Goal: Navigation & Orientation: Find specific page/section

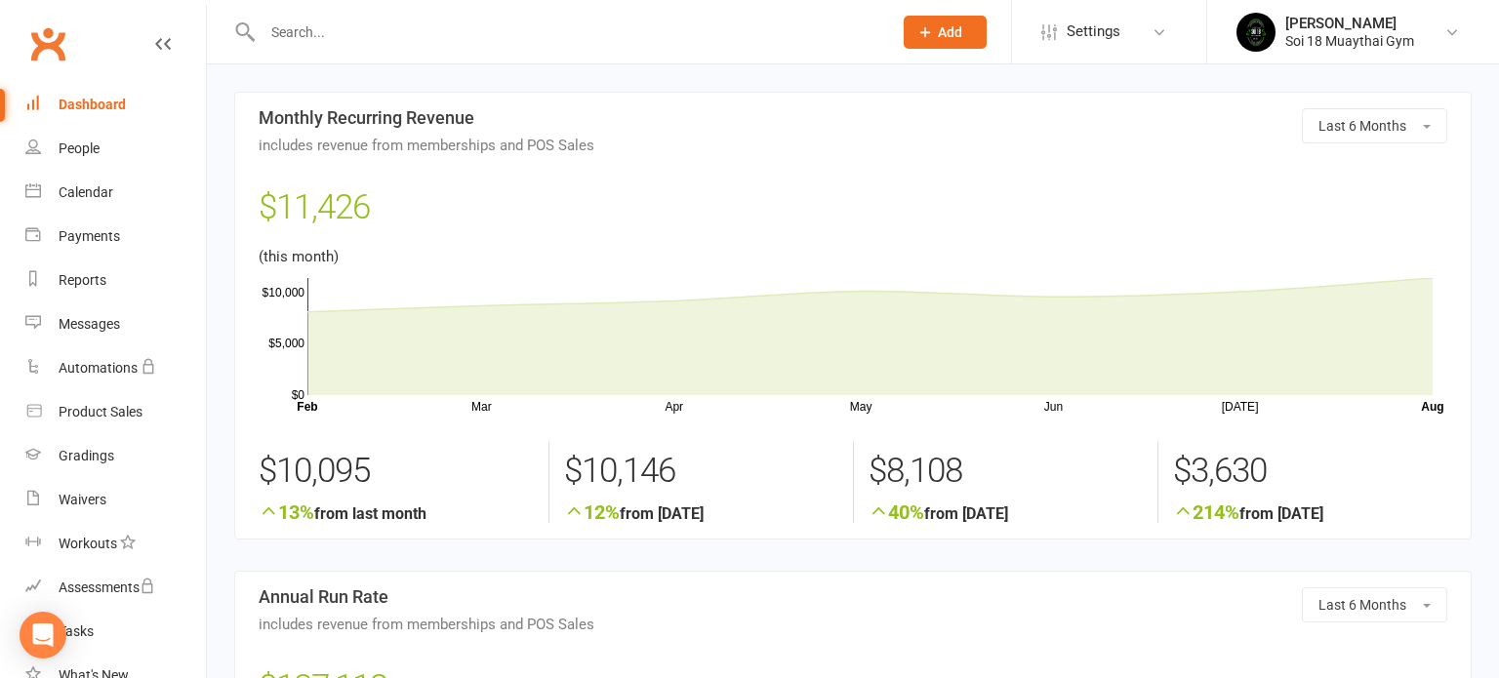
click at [98, 100] on div "Dashboard" at bounding box center [92, 105] width 67 height 16
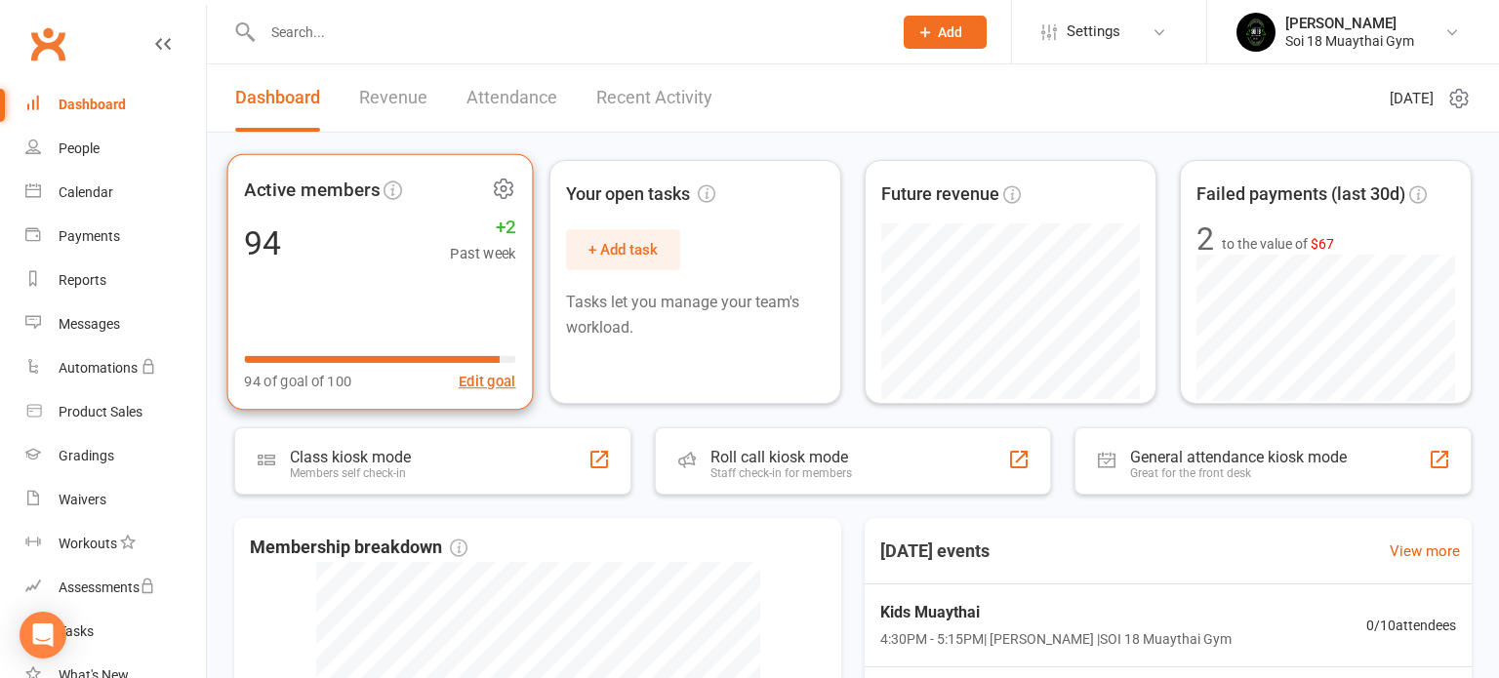
click at [342, 269] on div "Active members 94 +2 Past week 94 of goal of 100 Edit goal" at bounding box center [380, 282] width 307 height 257
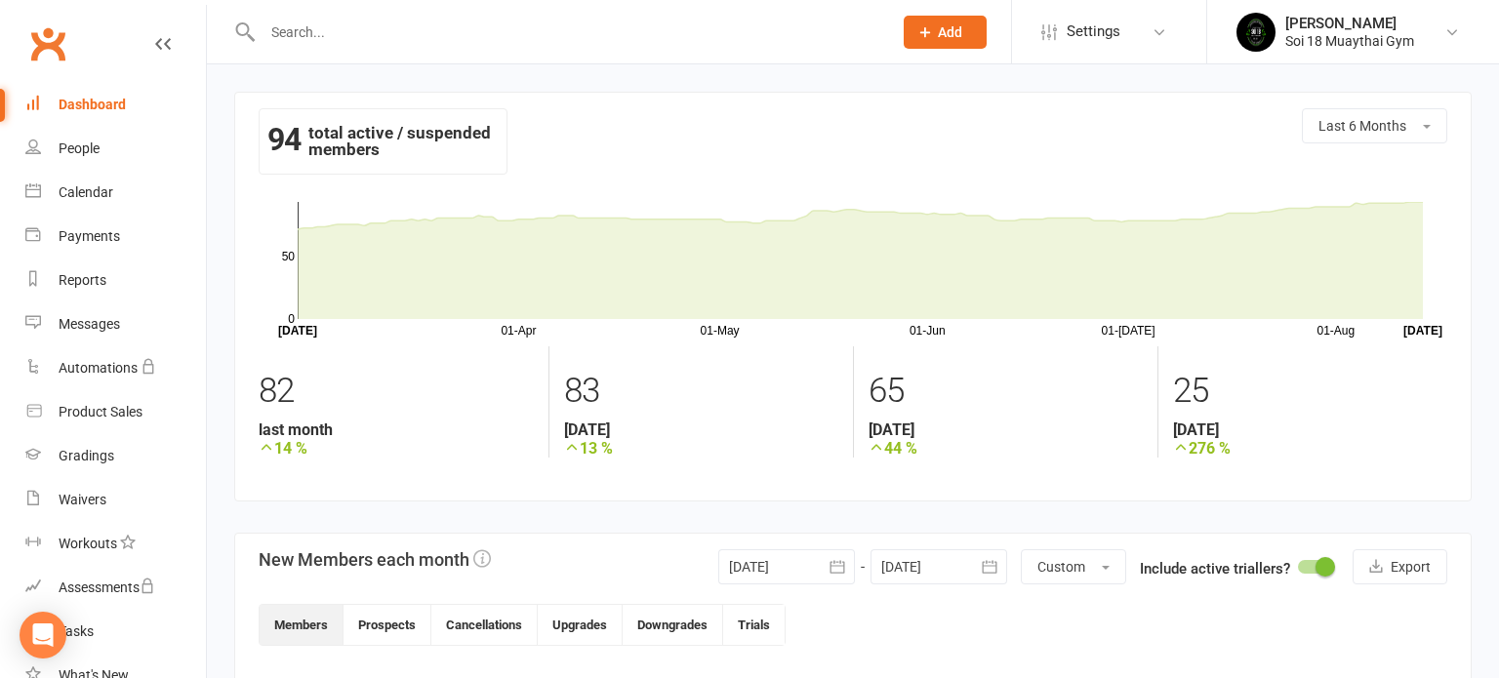
click at [160, 42] on icon at bounding box center [163, 44] width 16 height 16
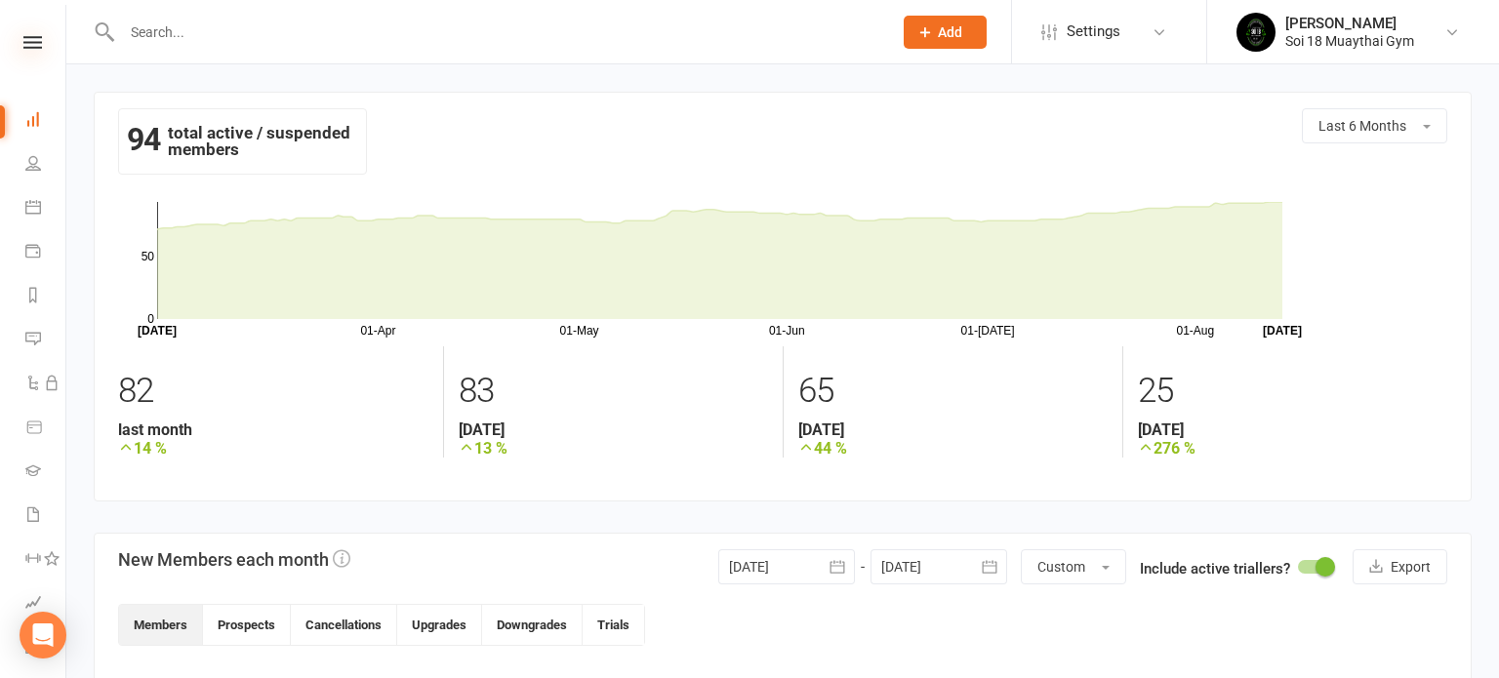
click at [36, 42] on icon at bounding box center [32, 42] width 19 height 13
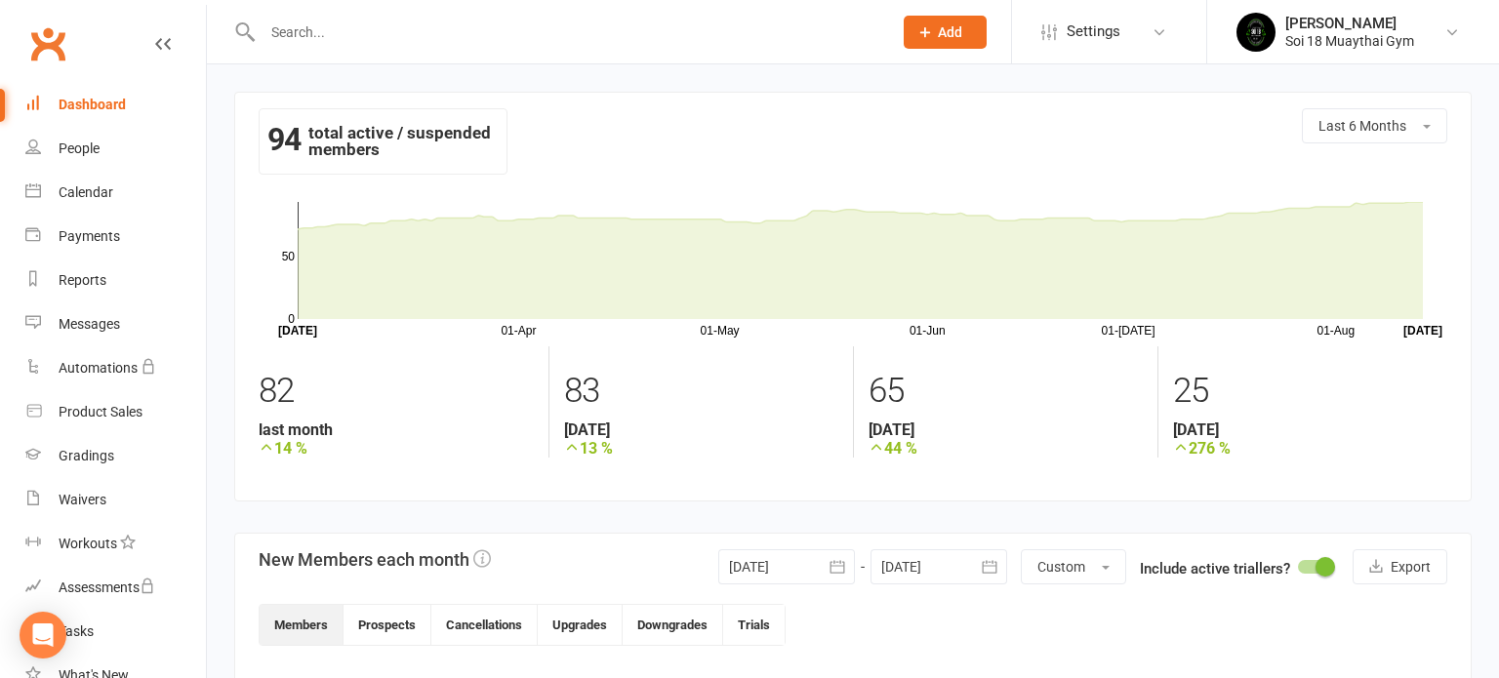
click at [104, 105] on div "Dashboard" at bounding box center [92, 105] width 67 height 16
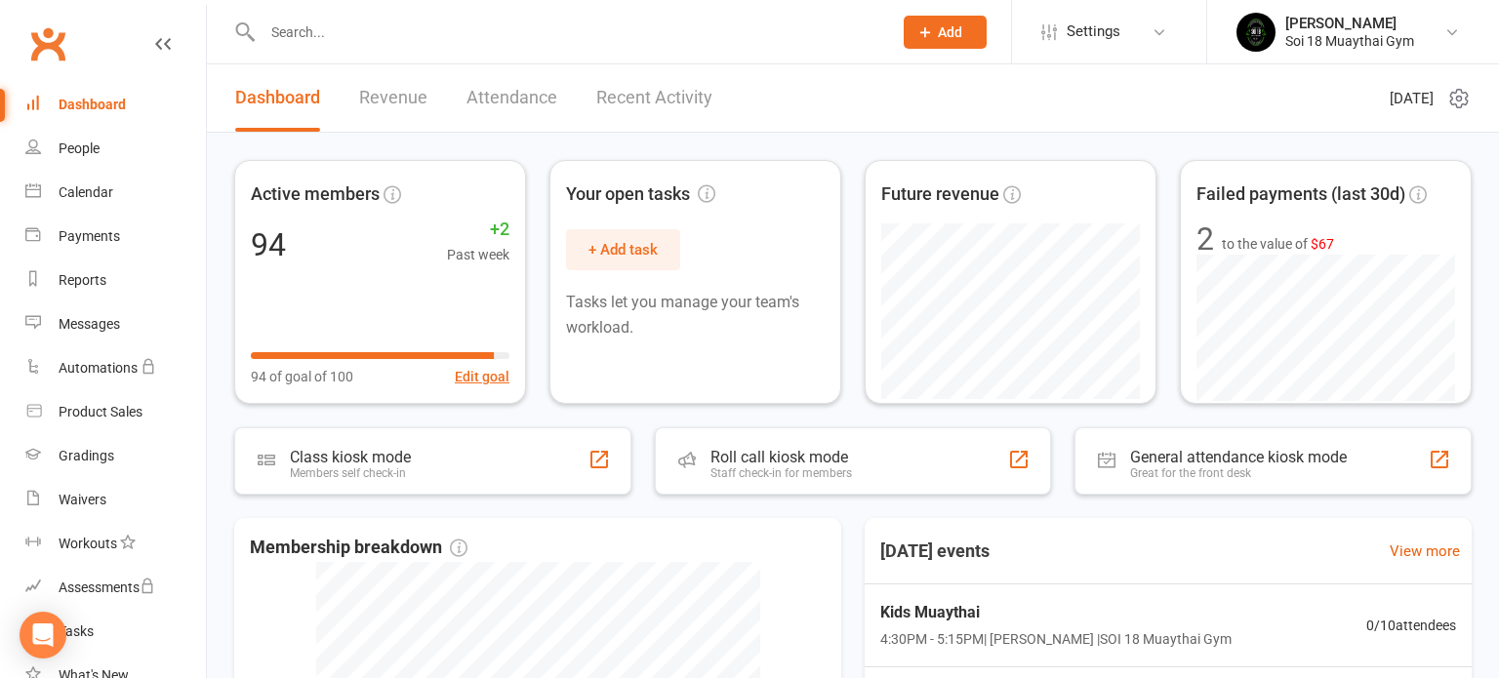
click at [382, 106] on link "Revenue" at bounding box center [393, 97] width 68 height 67
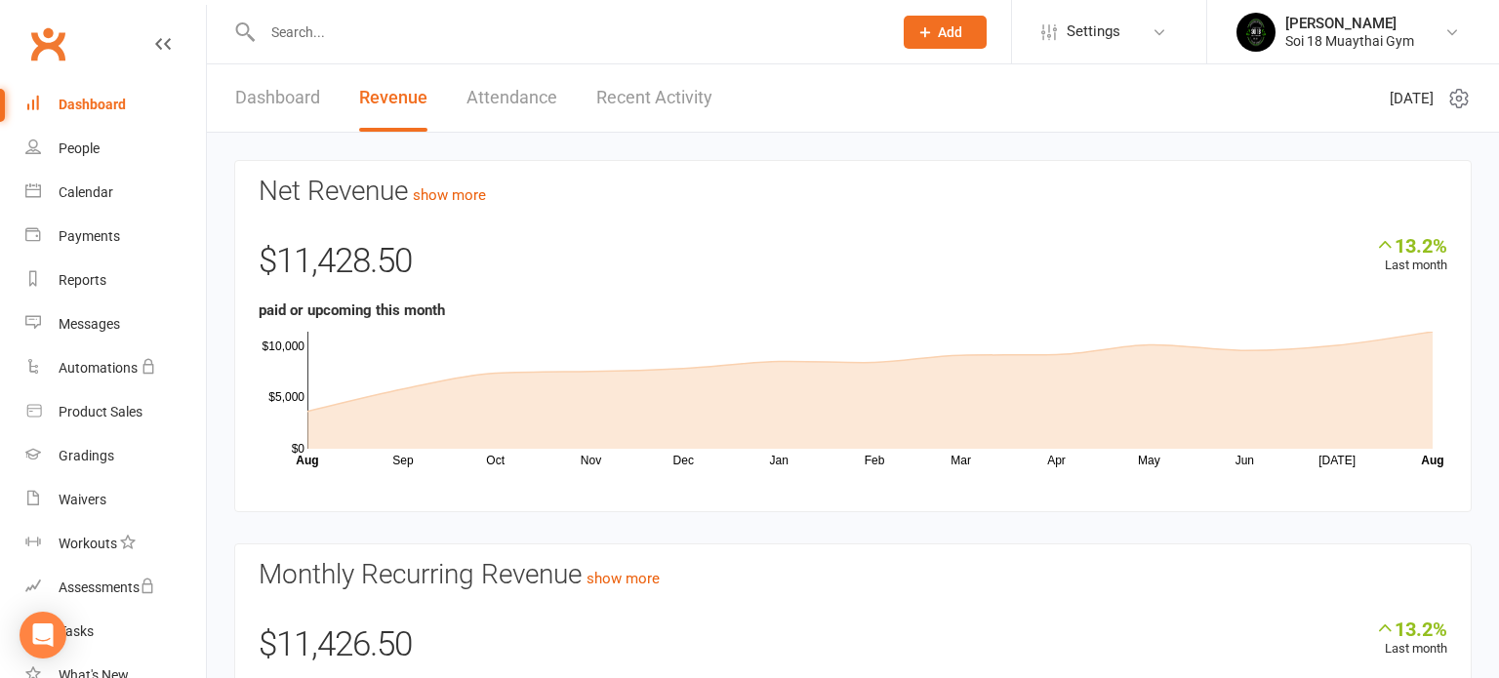
click at [262, 99] on link "Dashboard" at bounding box center [277, 97] width 85 height 67
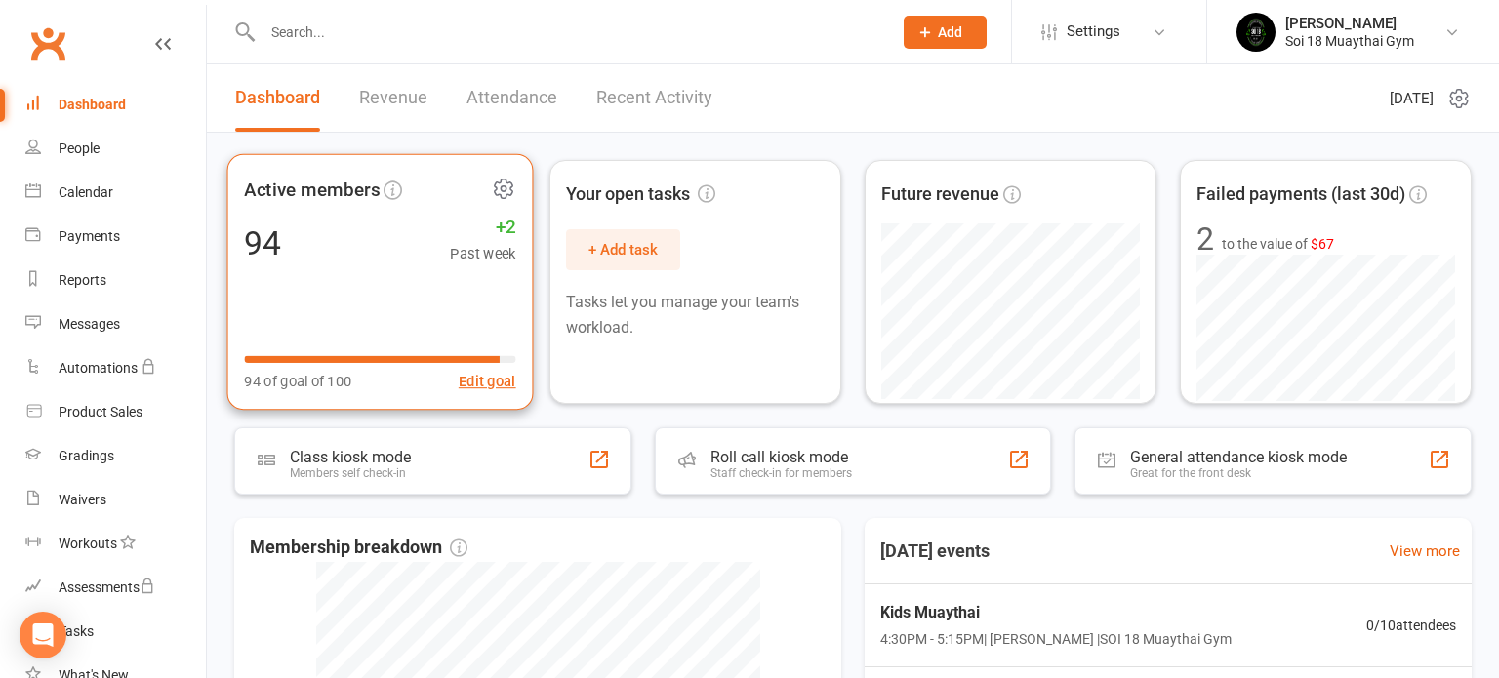
click at [385, 294] on div "Active members 94 +2 Past week 94 of goal of 100 Edit goal" at bounding box center [380, 282] width 307 height 257
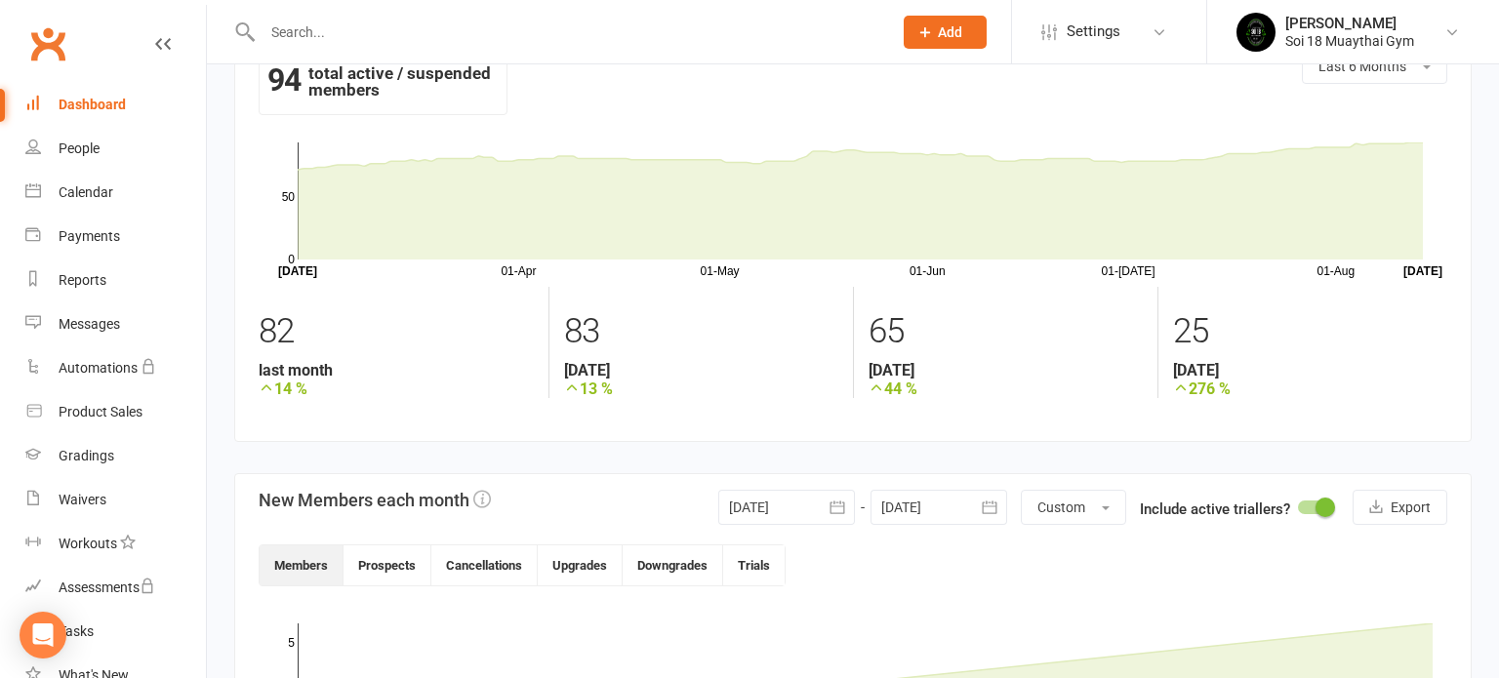
scroll to position [33, 0]
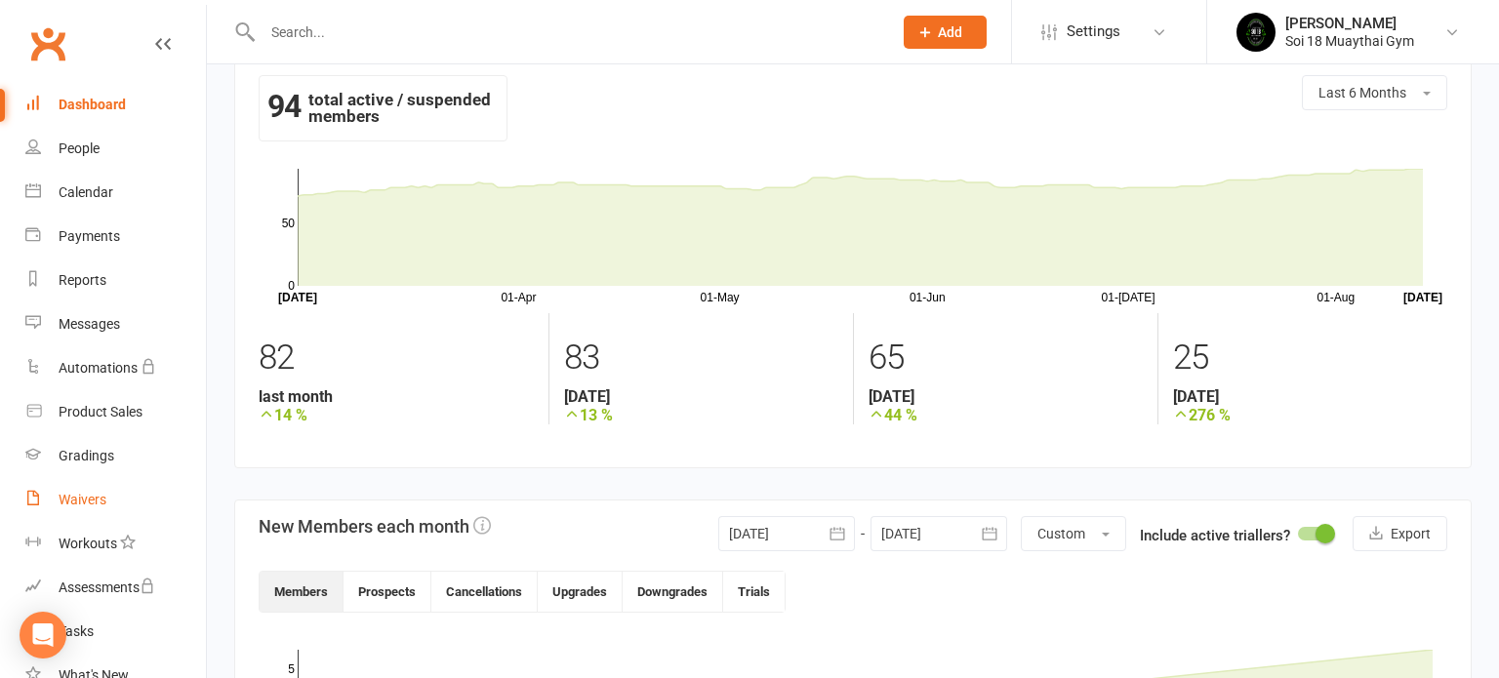
click at [84, 502] on div "Waivers" at bounding box center [83, 500] width 48 height 16
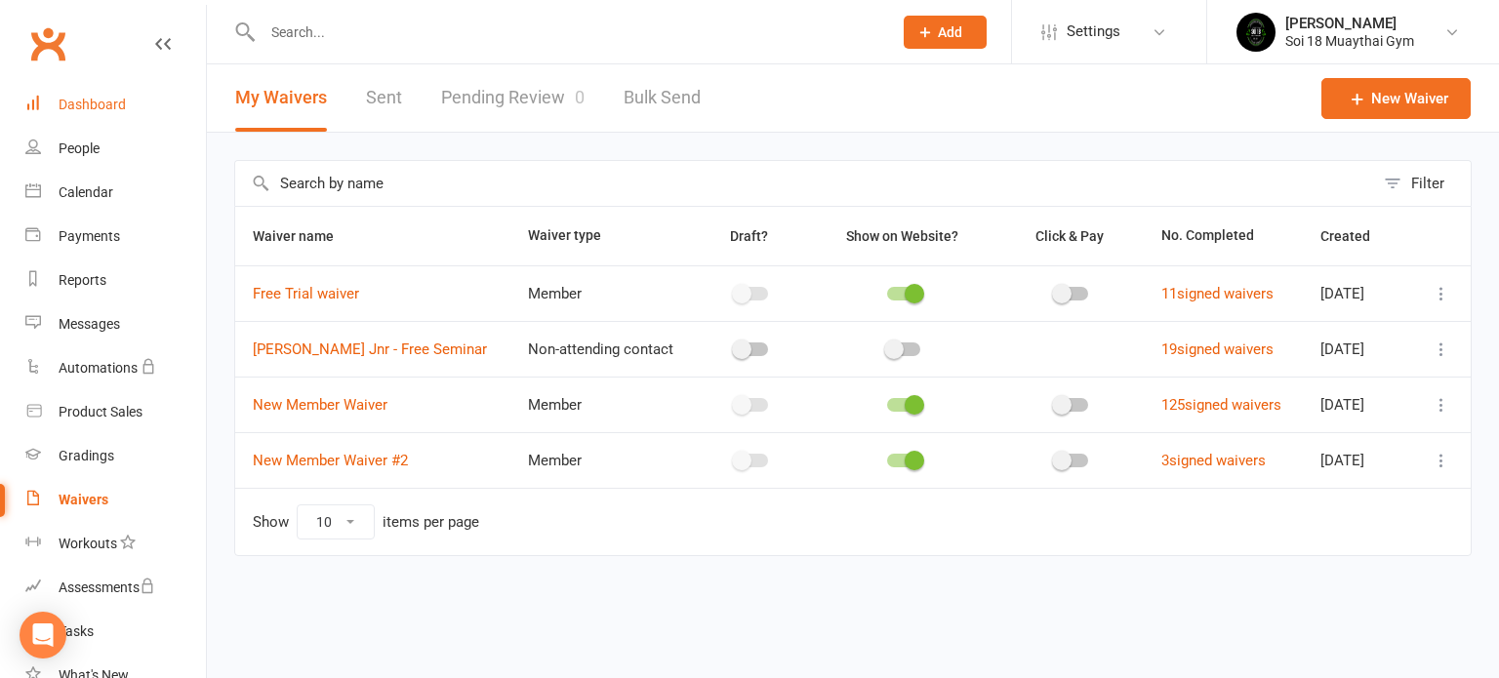
click at [91, 111] on div "Dashboard" at bounding box center [92, 105] width 67 height 16
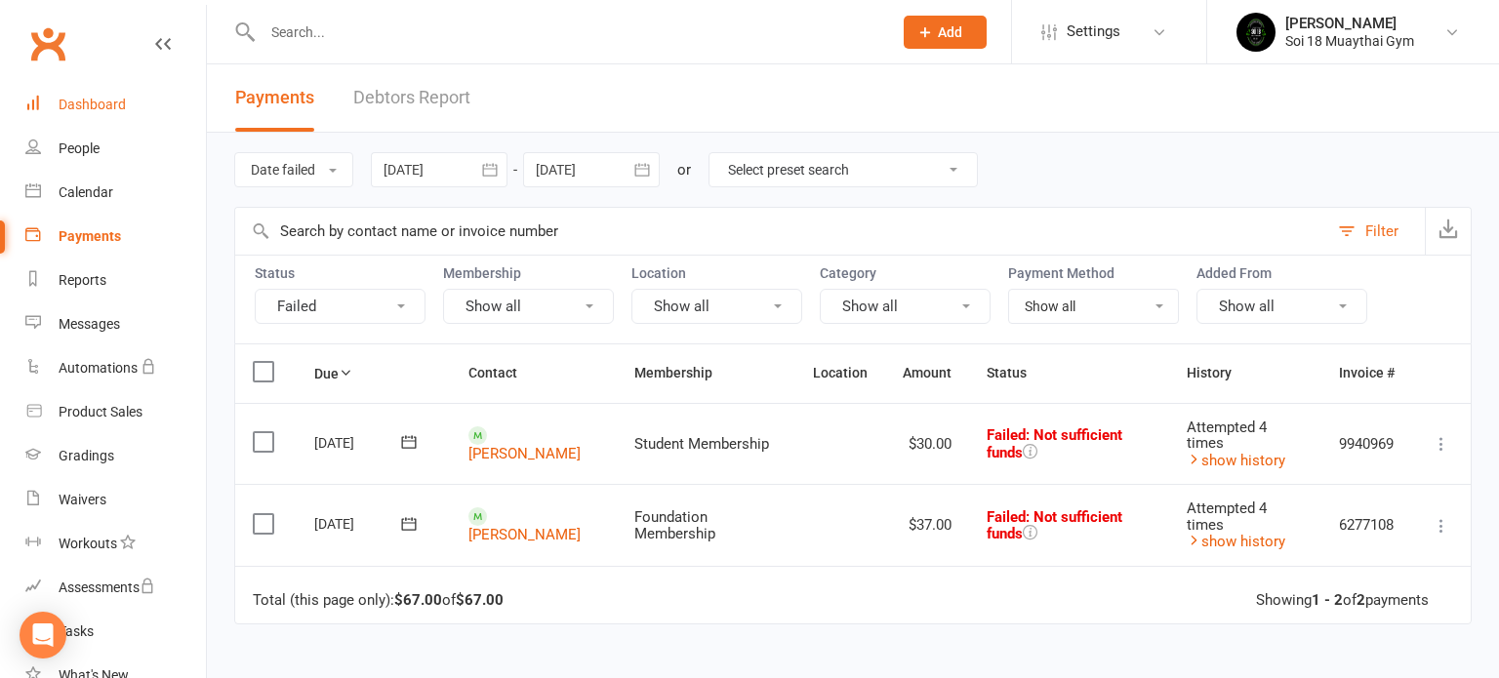
click at [82, 107] on div "Dashboard" at bounding box center [92, 105] width 67 height 16
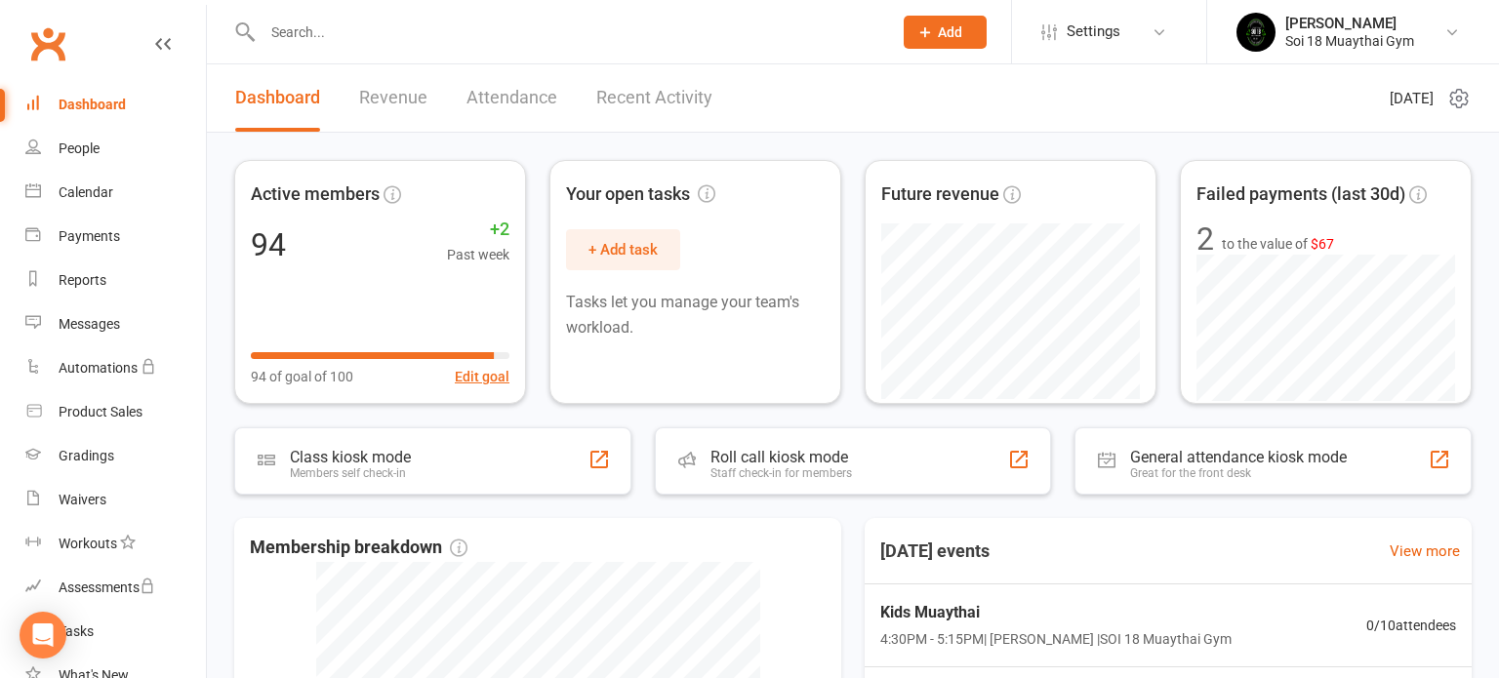
click at [665, 103] on link "Recent Activity" at bounding box center [654, 97] width 116 height 67
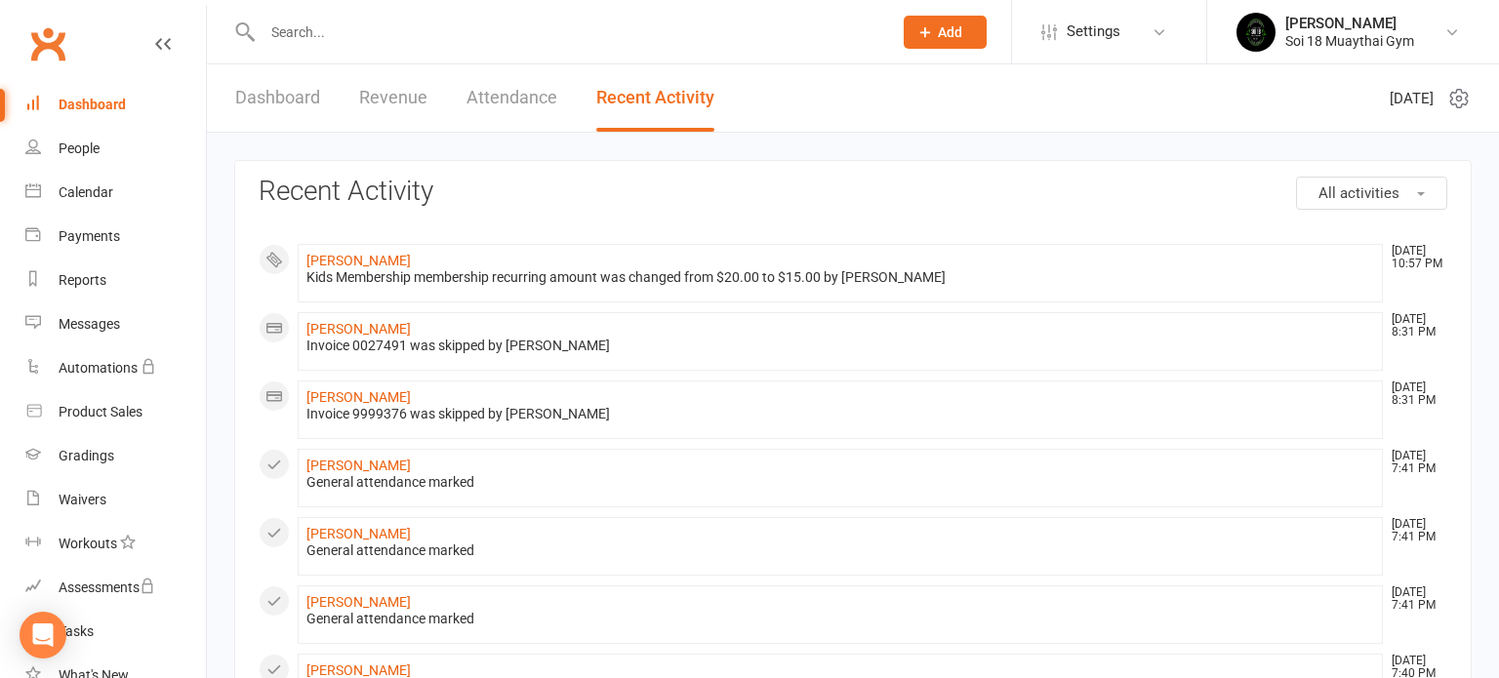
click at [260, 107] on link "Dashboard" at bounding box center [277, 97] width 85 height 67
